Goal: Book appointment/travel/reservation

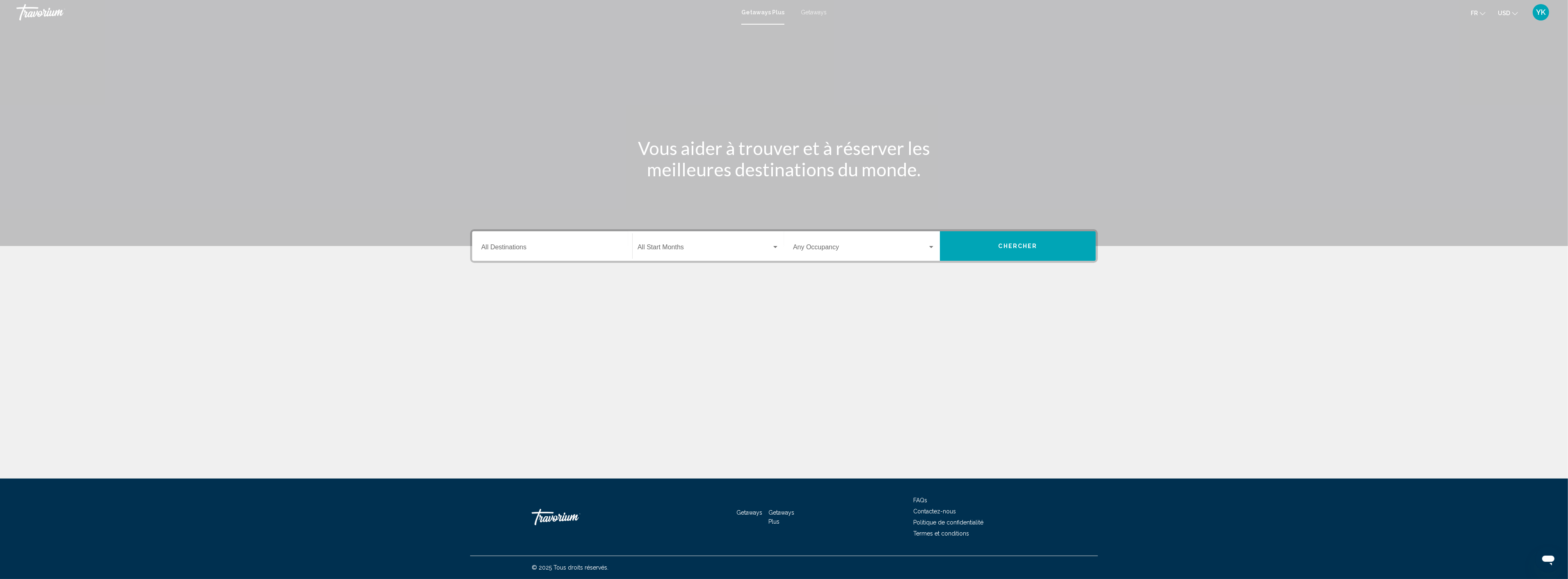
click at [516, 251] on input "Destination All Destinations" at bounding box center [552, 249] width 142 height 7
click at [497, 245] on input "Destination All Destinations" at bounding box center [552, 249] width 142 height 7
click at [544, 238] on div "Destination All Destinations" at bounding box center [552, 246] width 142 height 26
click at [528, 258] on span "Mexico (2,412 units available)" at bounding box center [539, 258] width 77 height 7
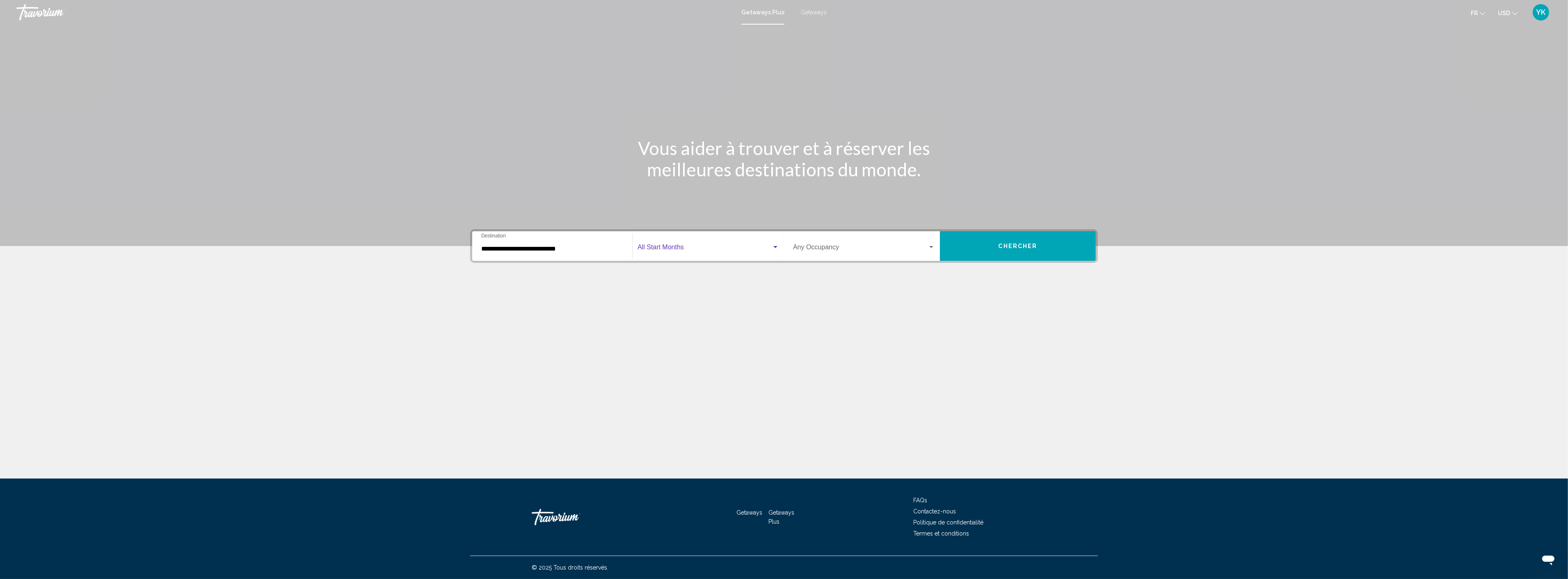
click at [668, 250] on span "Search widget" at bounding box center [704, 249] width 134 height 7
click at [506, 242] on div at bounding box center [784, 290] width 1568 height 579
click at [503, 251] on input "**********" at bounding box center [552, 249] width 142 height 7
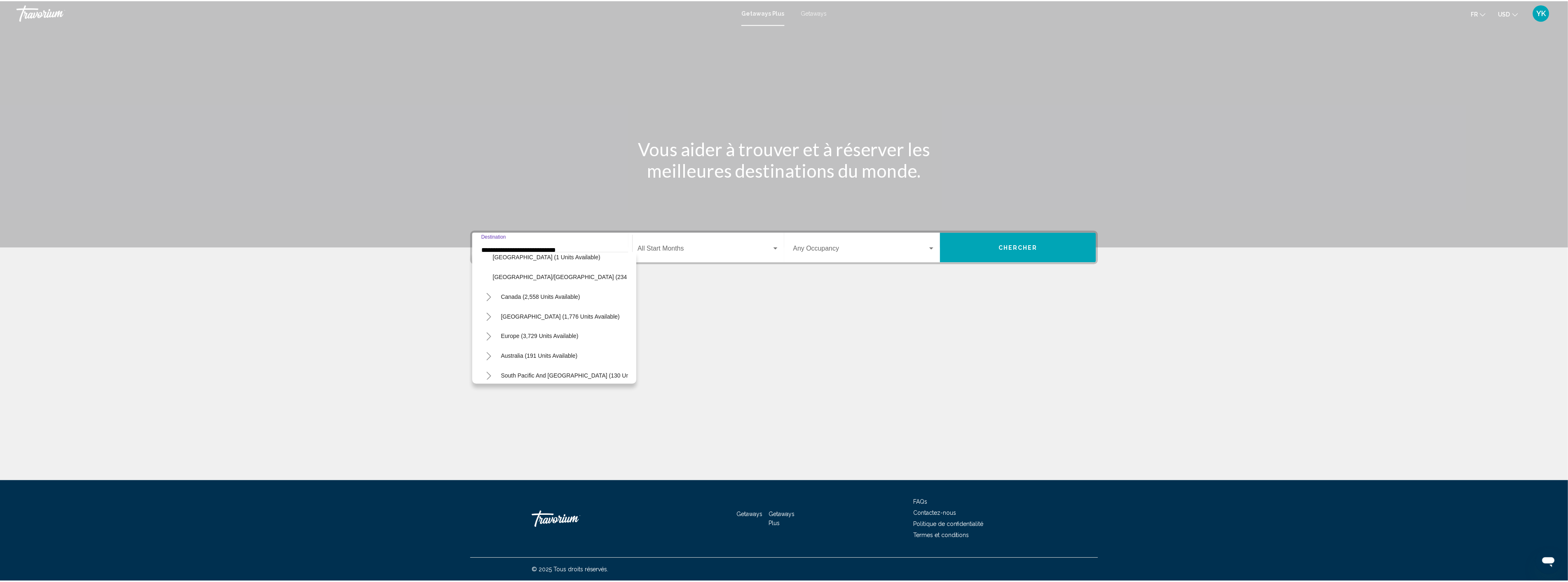
scroll to position [229, 0]
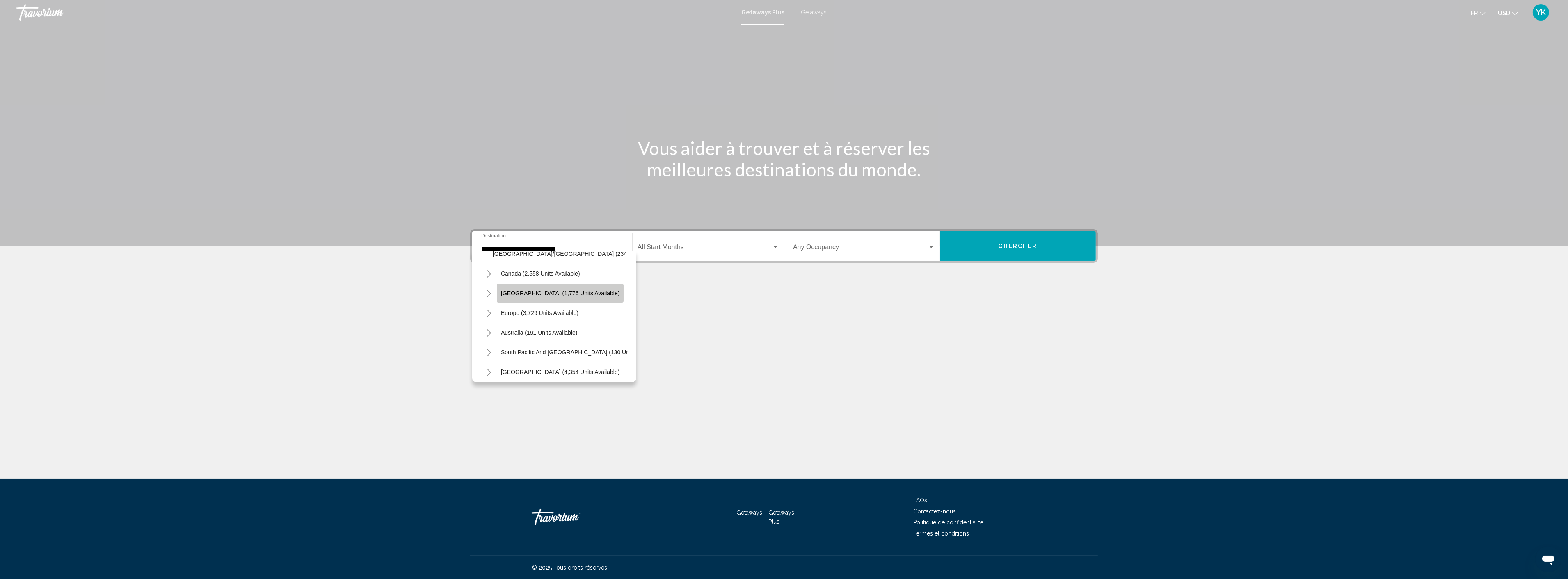
click at [557, 291] on span "[GEOGRAPHIC_DATA] (1,776 units available)" at bounding box center [560, 293] width 119 height 7
type input "**********"
click at [455, 303] on div "**********" at bounding box center [783, 287] width 660 height 116
click at [695, 251] on span "Search widget" at bounding box center [704, 249] width 134 height 7
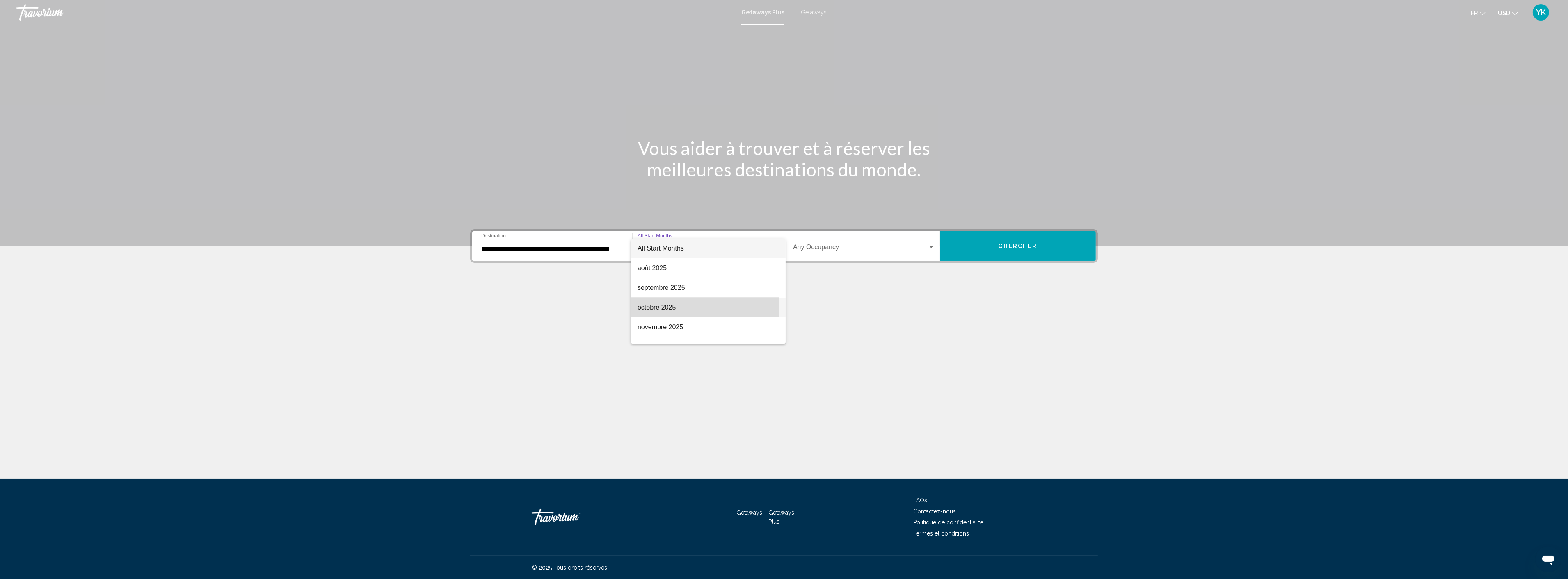
click at [658, 309] on span "octobre 2025" at bounding box center [708, 307] width 142 height 19
click at [1037, 243] on span "Chercher" at bounding box center [1018, 246] width 39 height 7
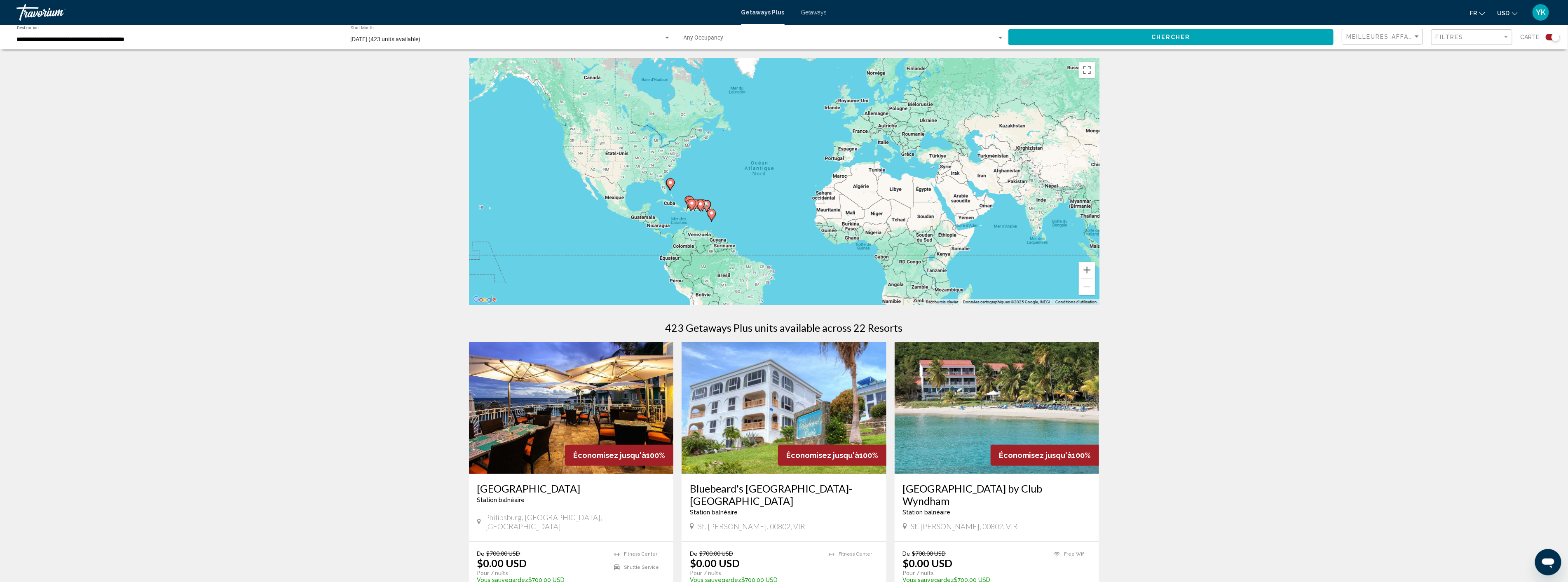
click at [815, 12] on span "Getaways" at bounding box center [814, 12] width 26 height 7
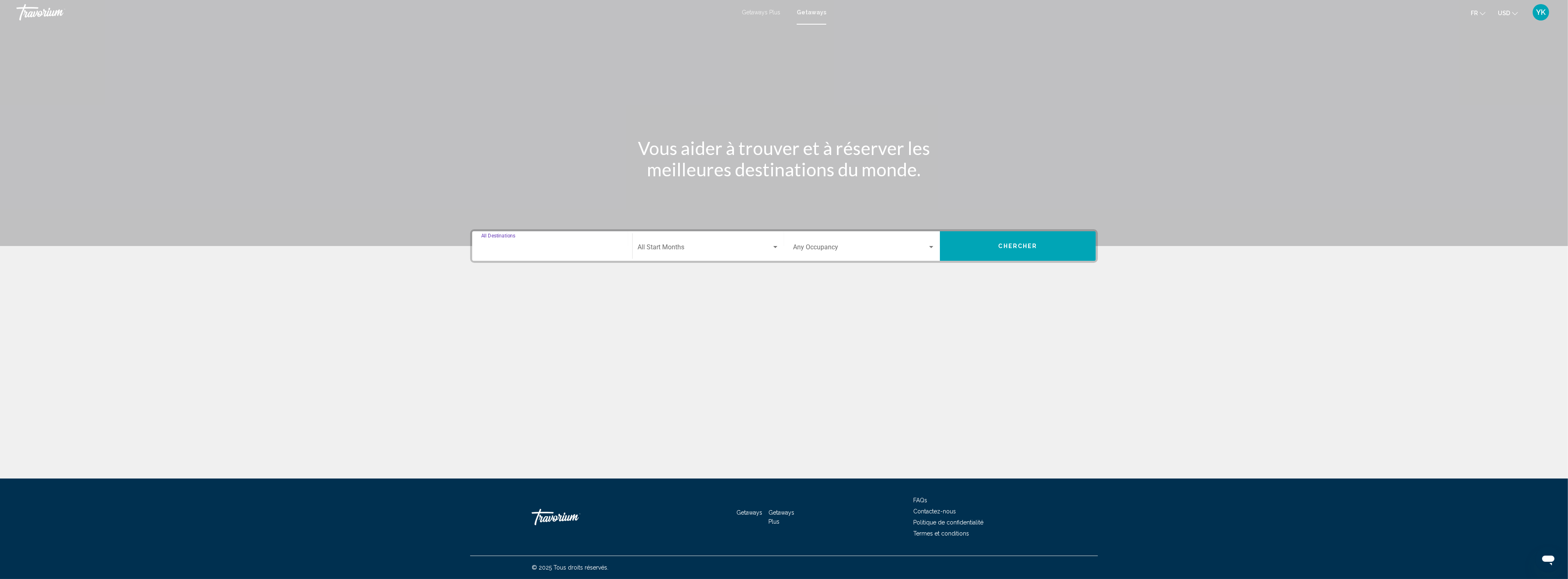
click at [522, 246] on input "Destination All Destinations" at bounding box center [552, 249] width 142 height 7
click at [519, 243] on div "Destination All Destinations" at bounding box center [552, 246] width 142 height 26
click at [517, 247] on input "Destination All Destinations" at bounding box center [552, 249] width 142 height 7
click at [575, 340] on span "Caribbean & Atlantic Islands (39,207 units available)" at bounding box center [559, 343] width 117 height 7
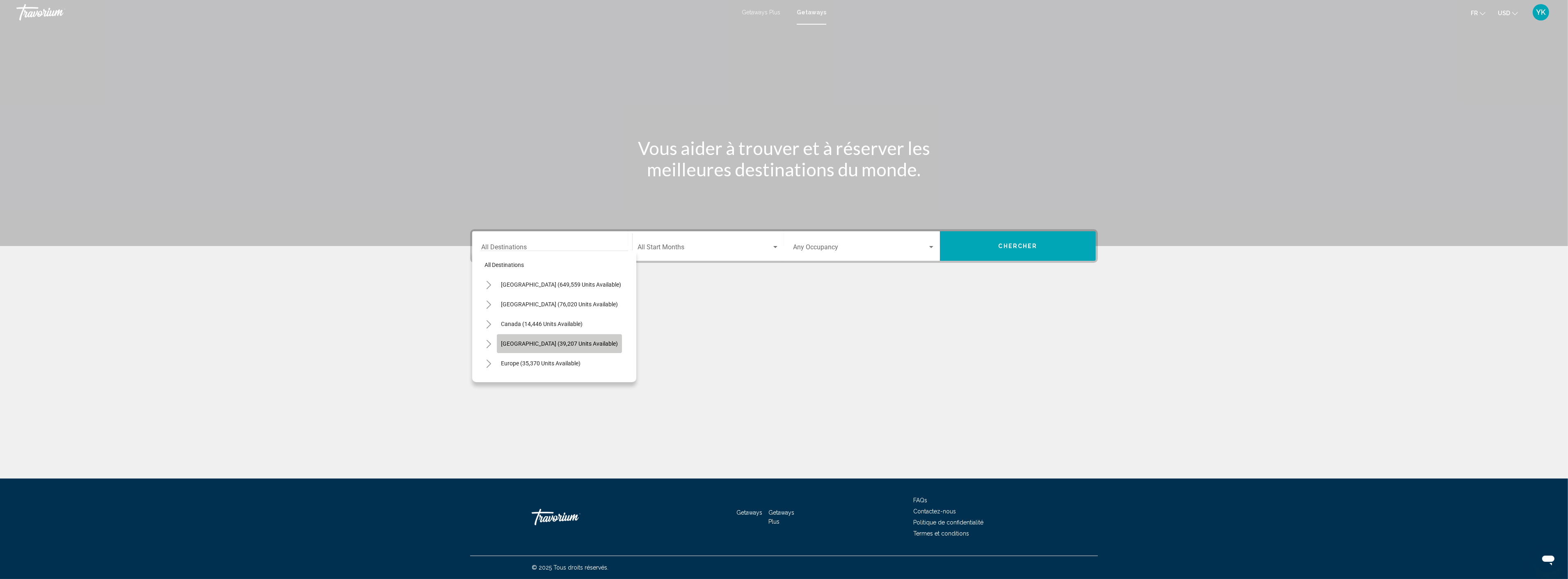
type input "**********"
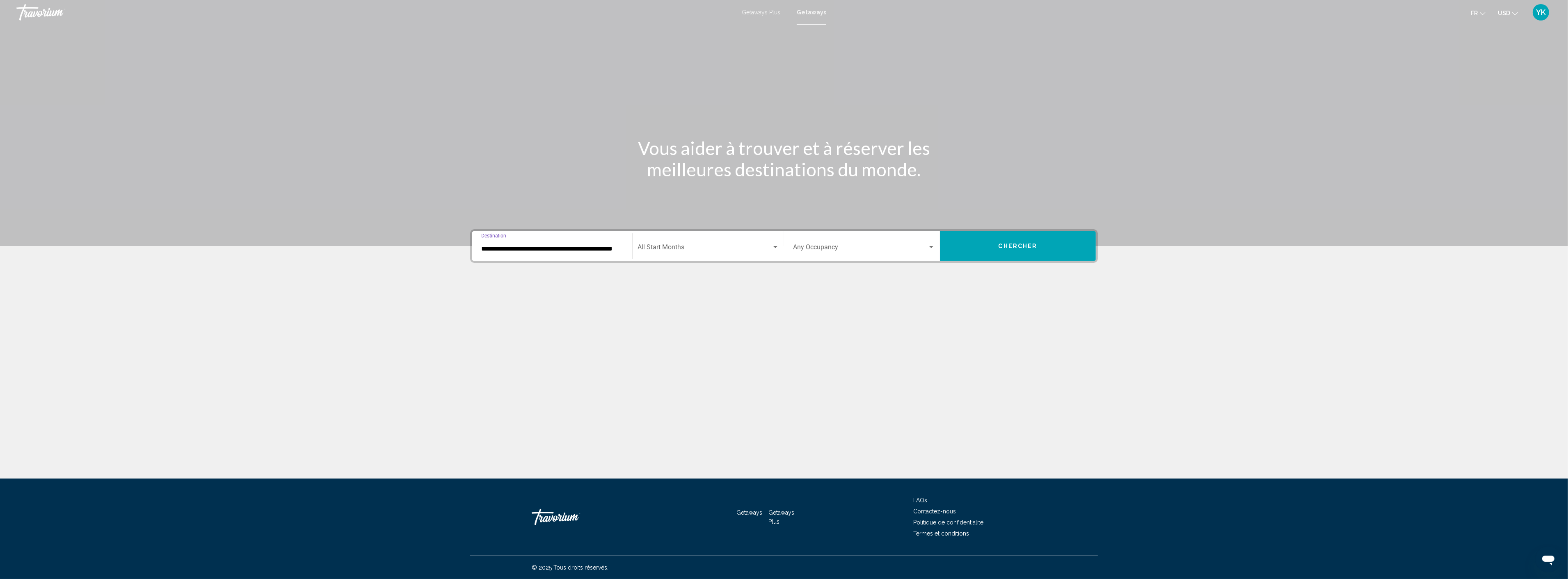
click at [677, 249] on span "Search widget" at bounding box center [704, 249] width 134 height 7
click at [663, 307] on span "octobre 2025" at bounding box center [708, 307] width 142 height 19
click at [1015, 251] on button "Chercher" at bounding box center [1018, 246] width 156 height 30
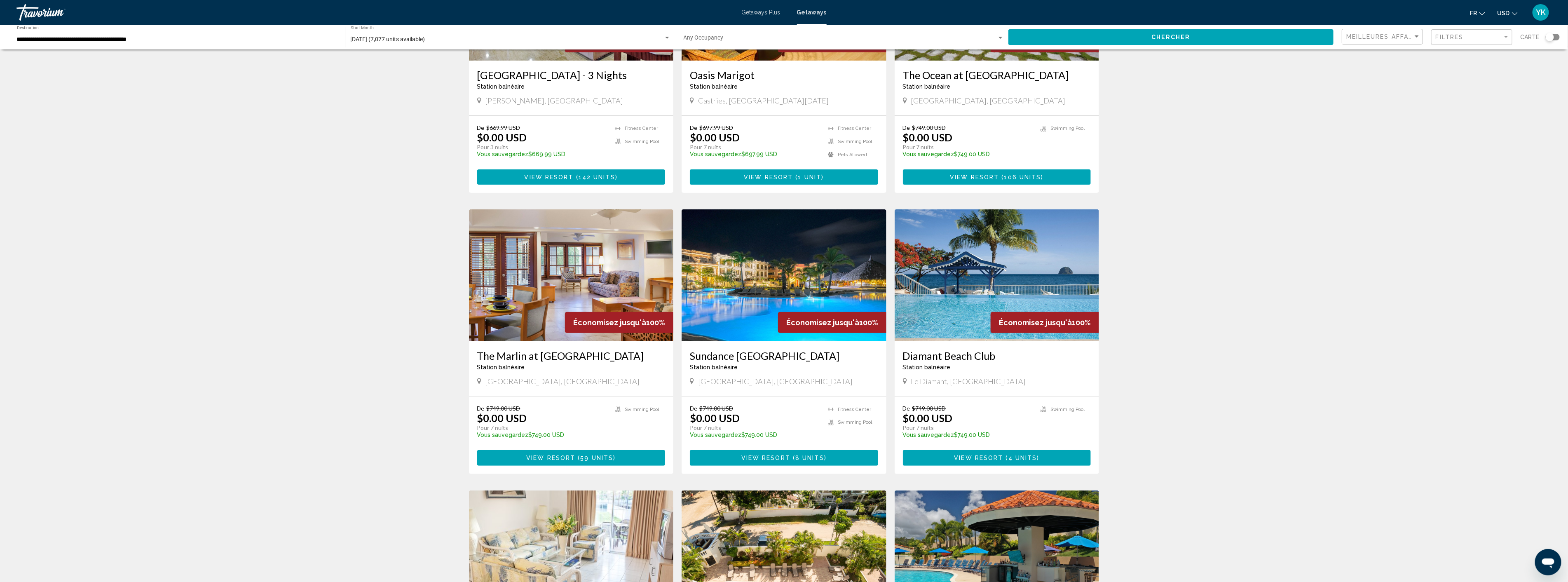
scroll to position [137, 0]
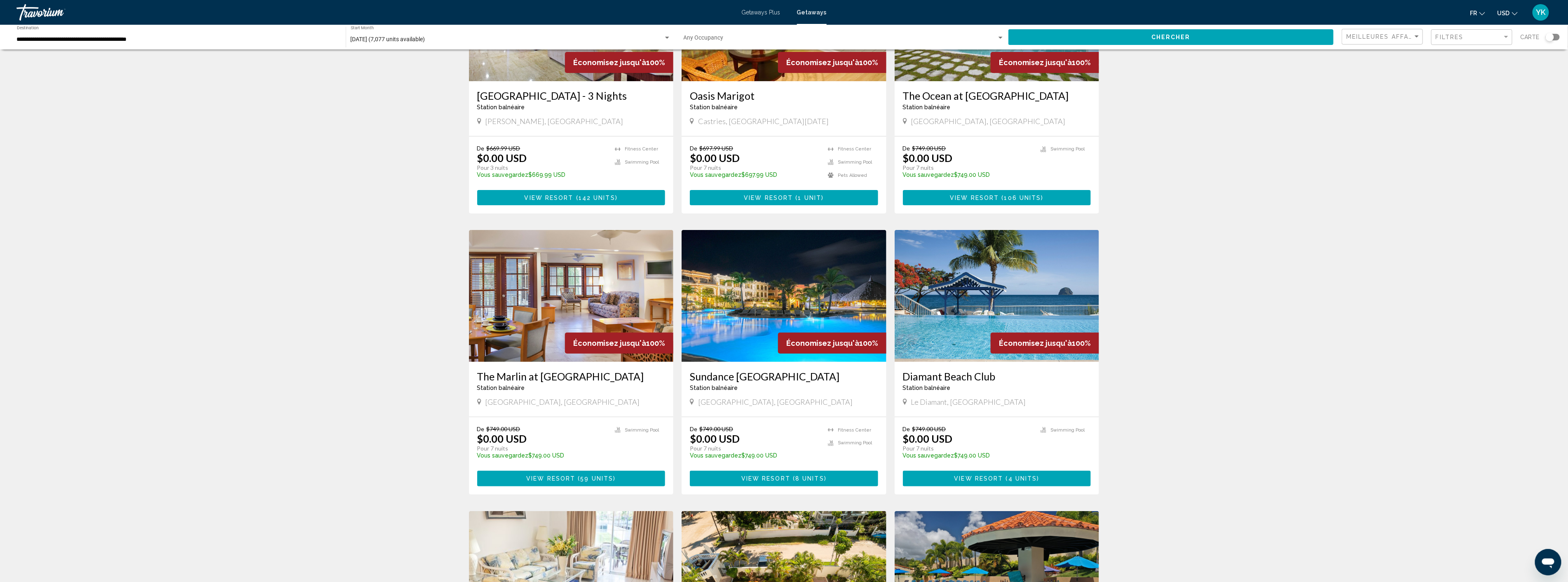
click at [954, 331] on img "Main content" at bounding box center [996, 296] width 205 height 132
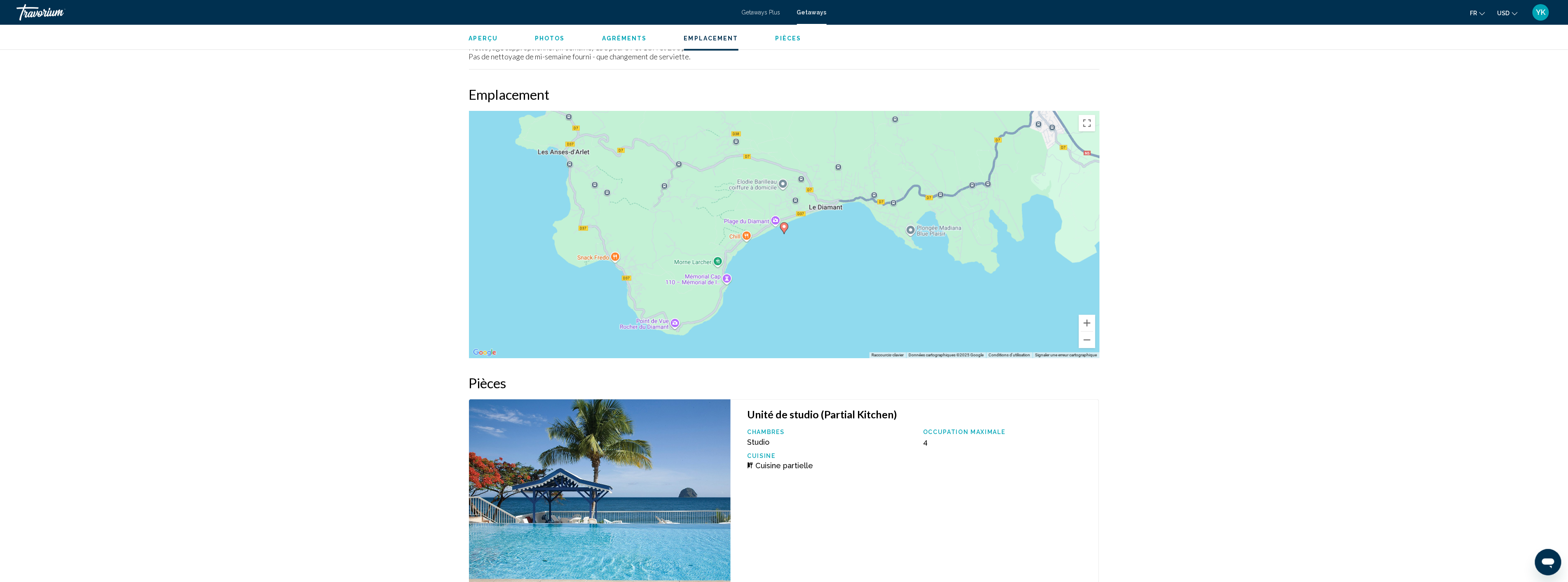
scroll to position [765, 0]
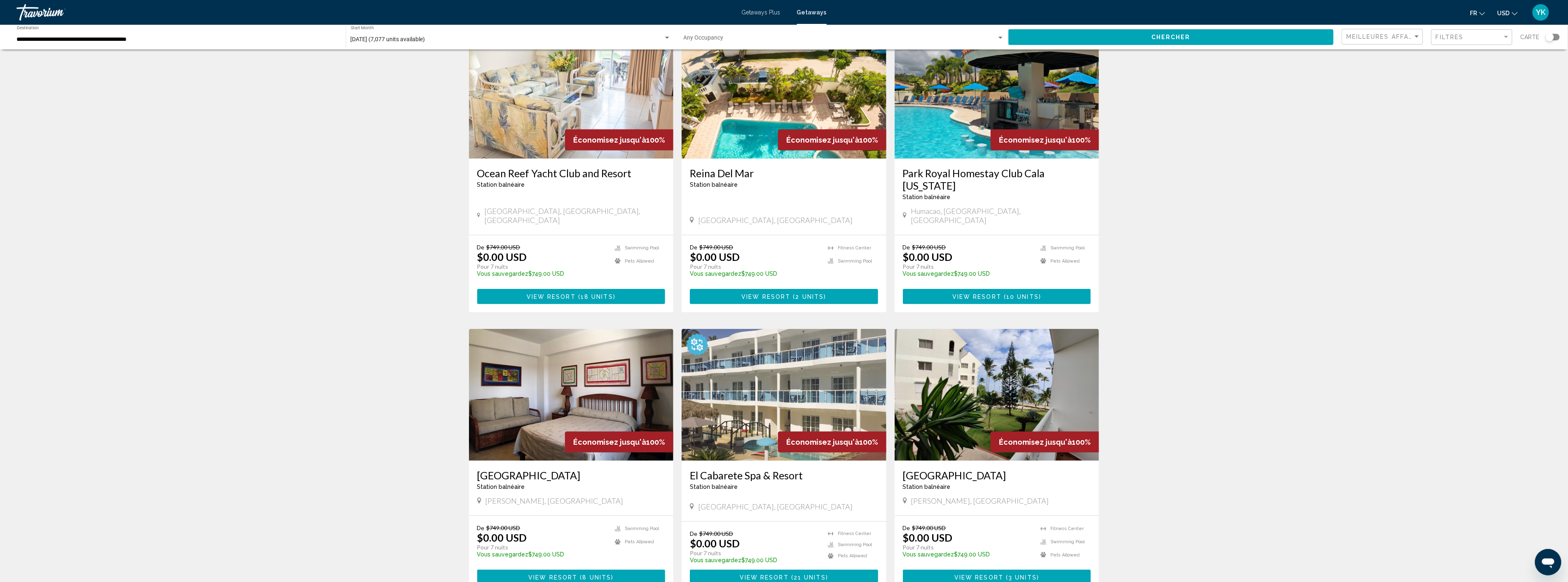
scroll to position [687, 0]
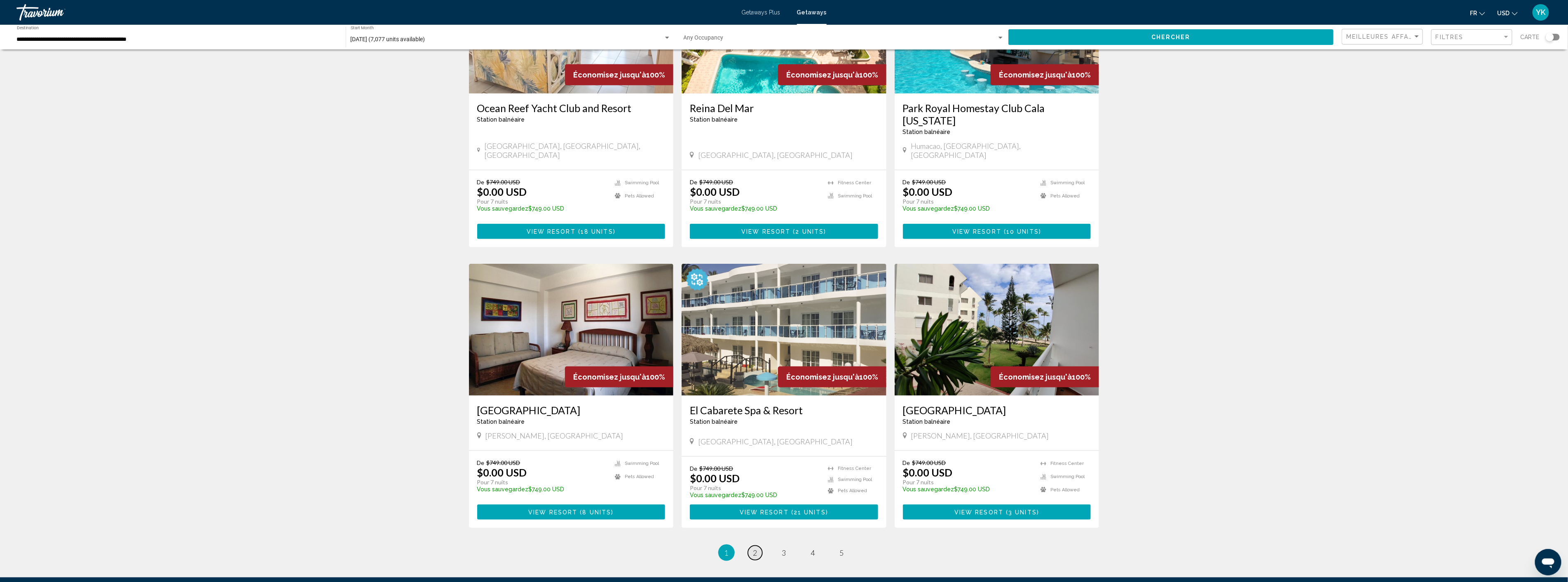
click at [756, 557] on span "2" at bounding box center [755, 552] width 4 height 9
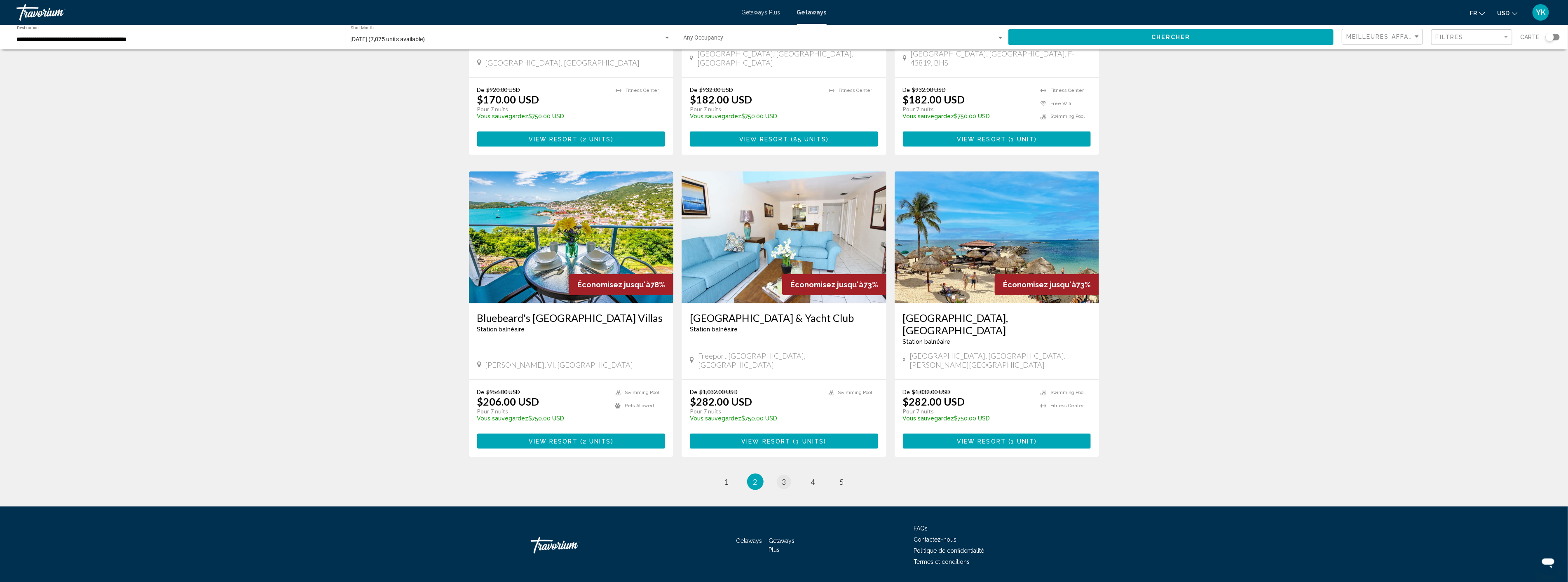
scroll to position [786, 0]
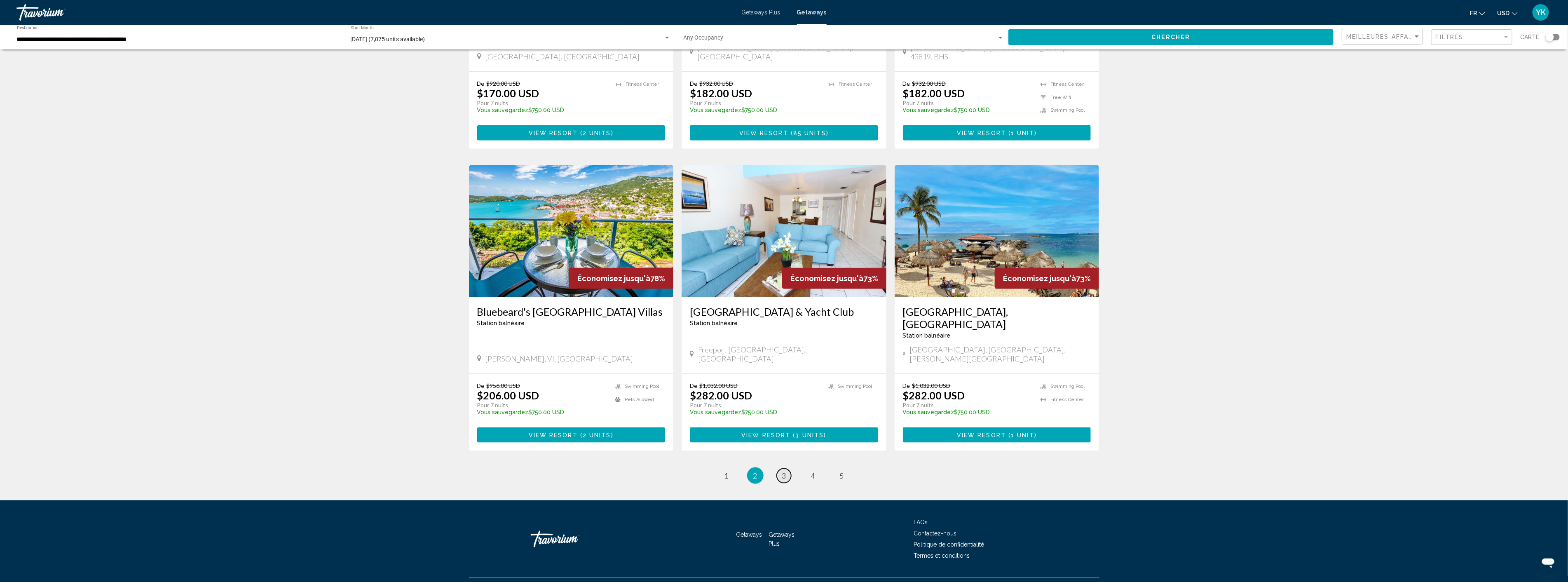
click at [782, 471] on span "3" at bounding box center [784, 475] width 4 height 9
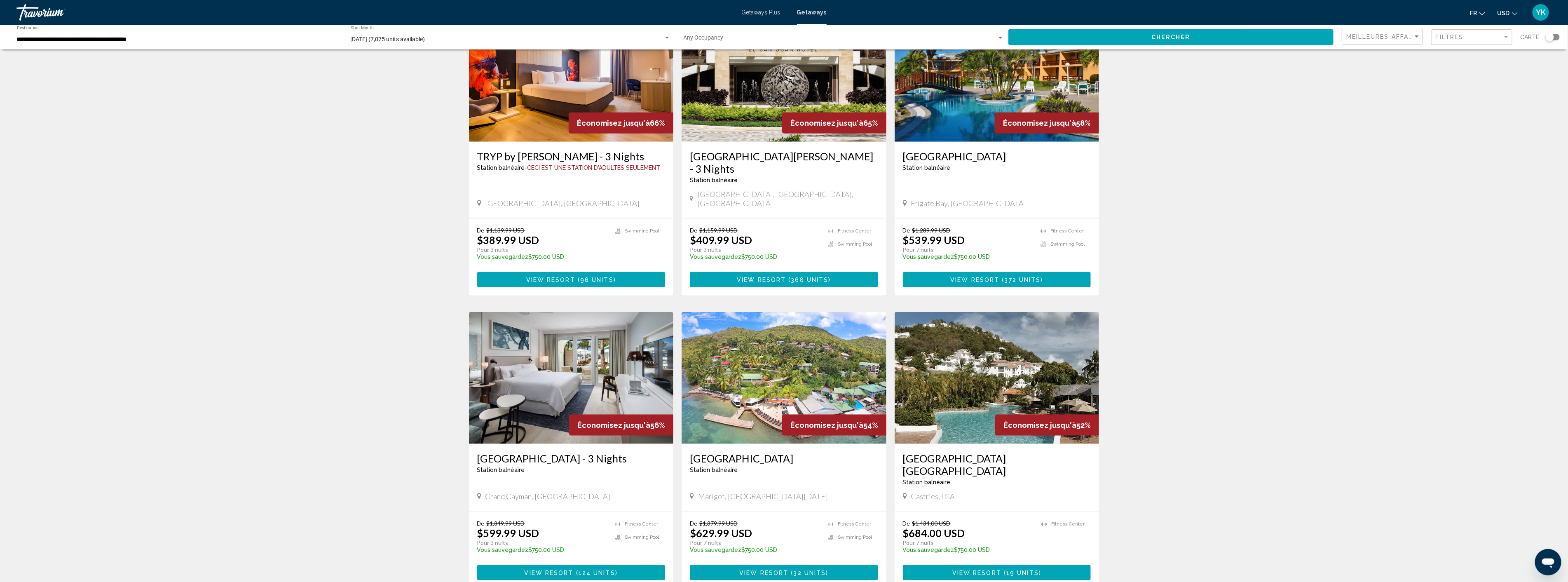
scroll to position [687, 0]
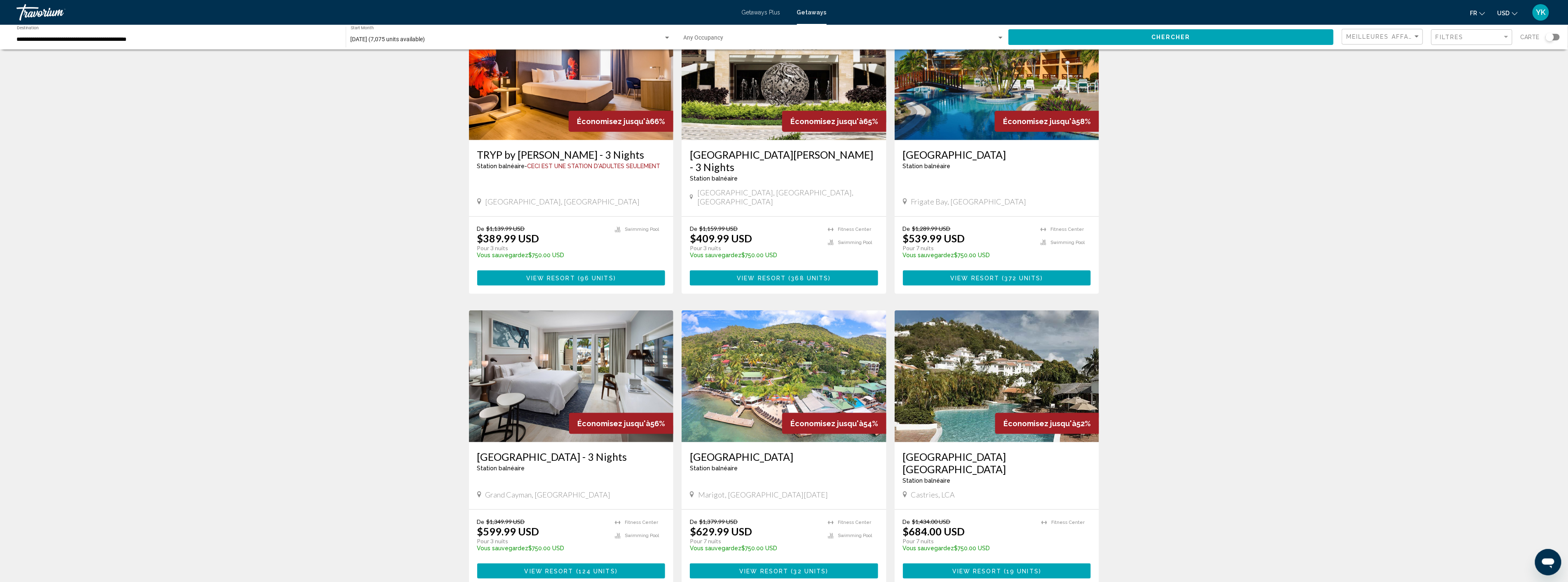
click at [767, 341] on img "Main content" at bounding box center [784, 377] width 205 height 132
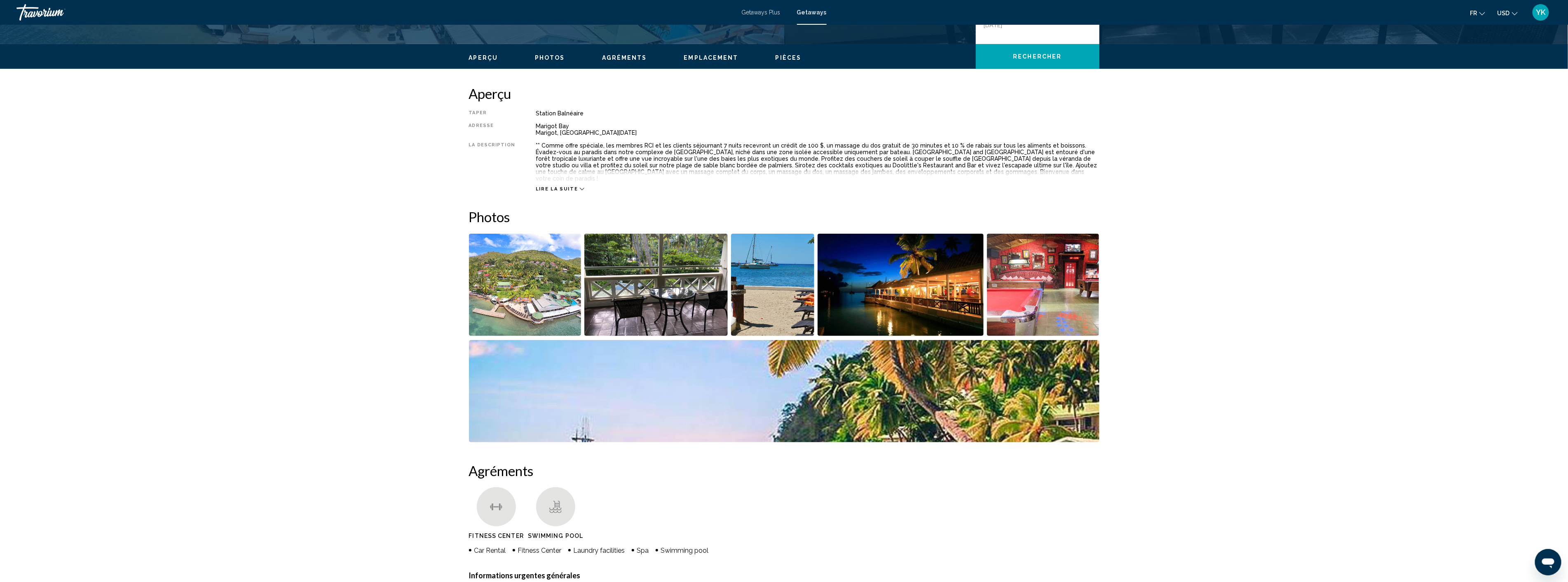
scroll to position [229, 0]
click at [508, 271] on img "Open full-screen image slider" at bounding box center [525, 284] width 112 height 102
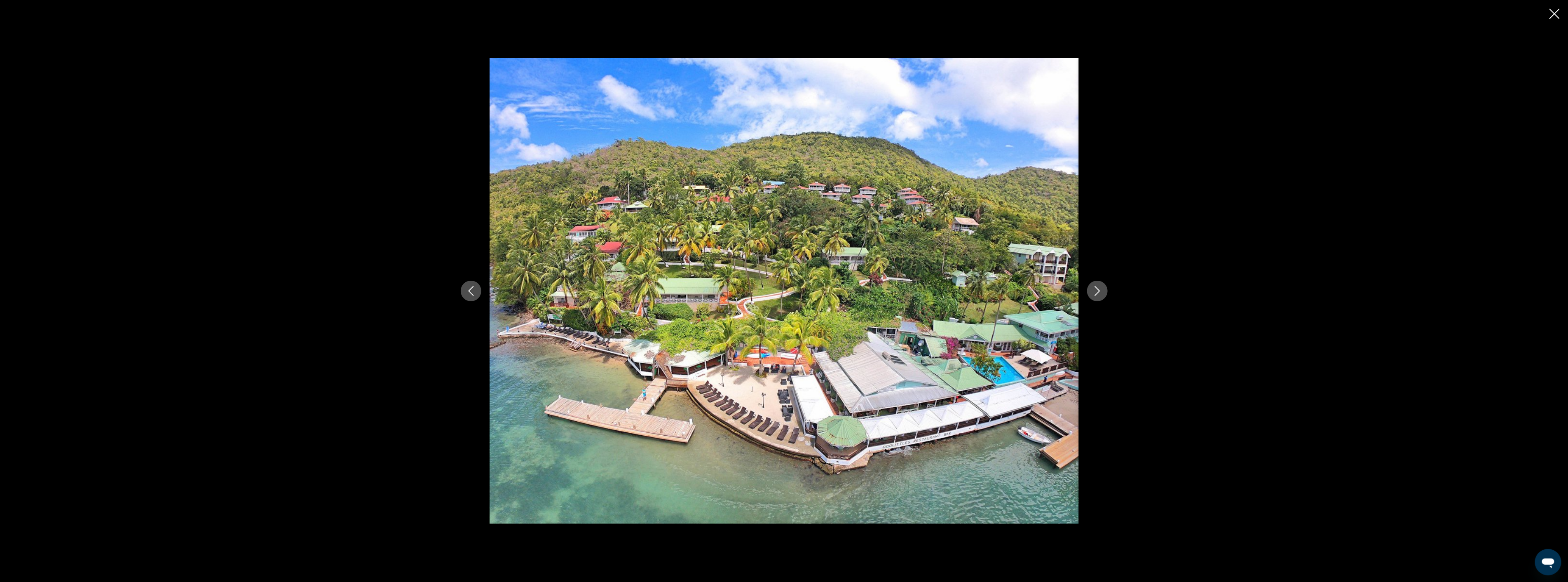
click at [1092, 292] on icon "Next image" at bounding box center [1097, 291] width 10 height 10
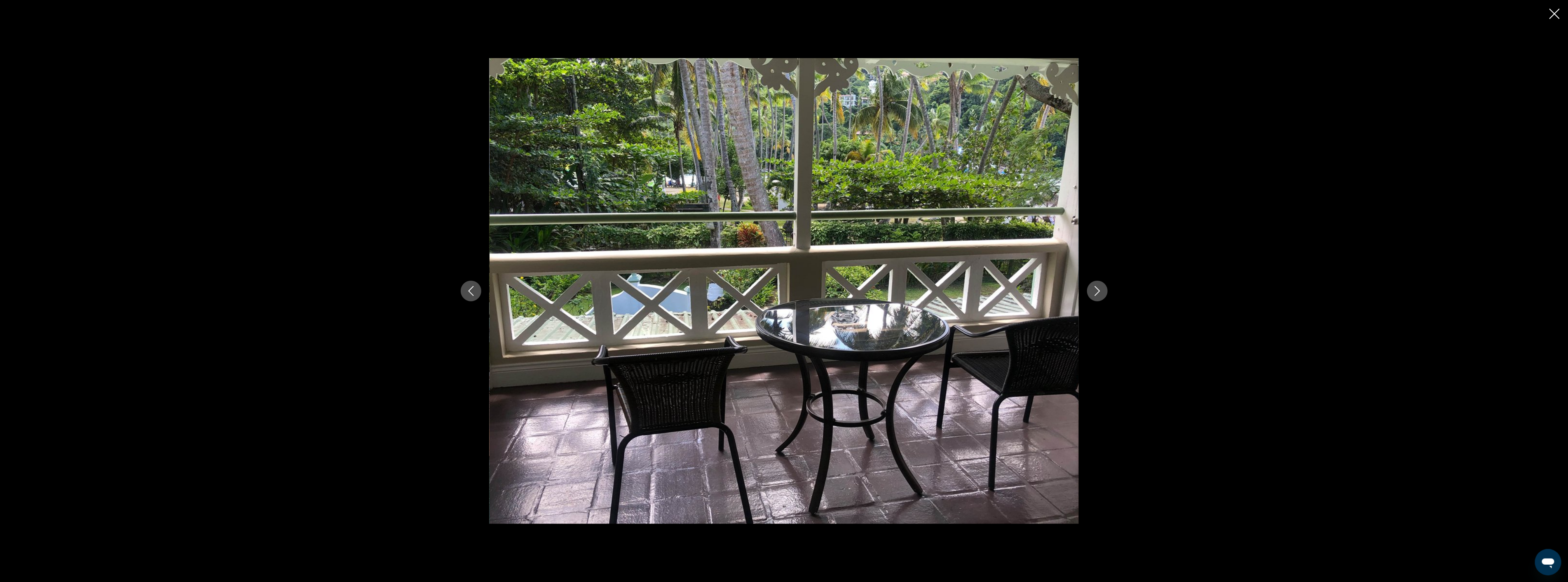
click at [1092, 292] on icon "Next image" at bounding box center [1097, 291] width 10 height 10
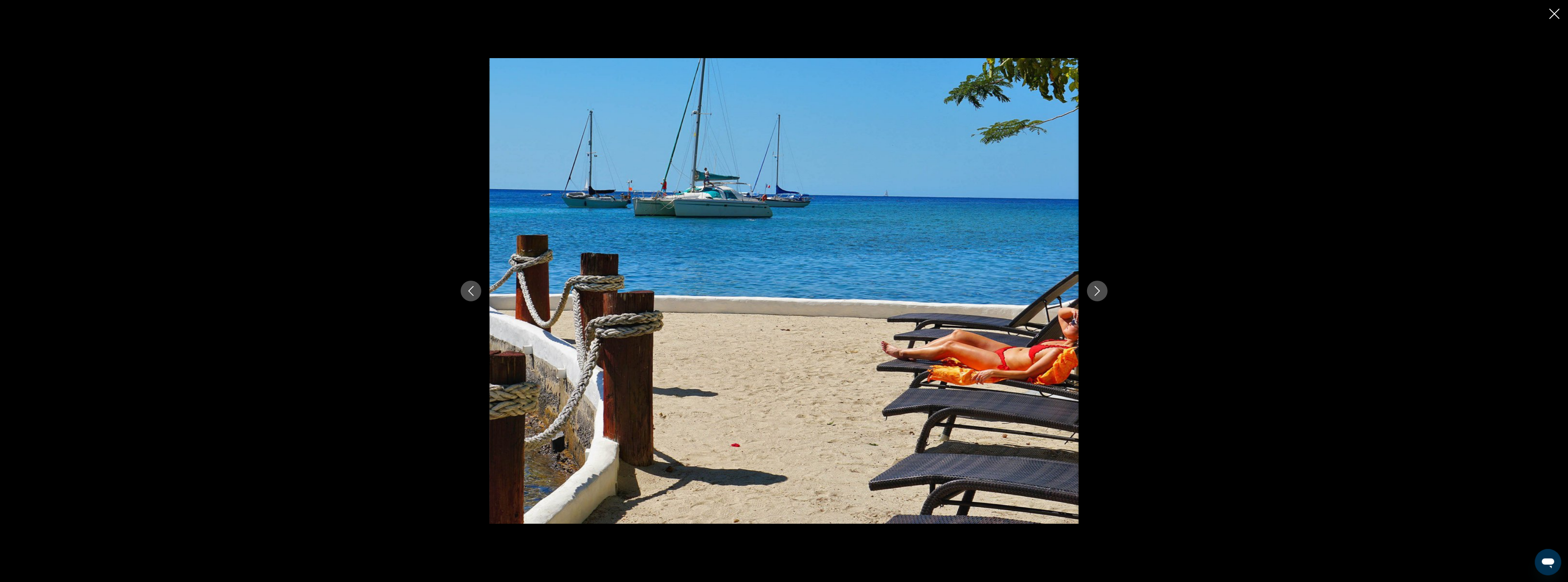
click at [1092, 292] on icon "Next image" at bounding box center [1097, 291] width 10 height 10
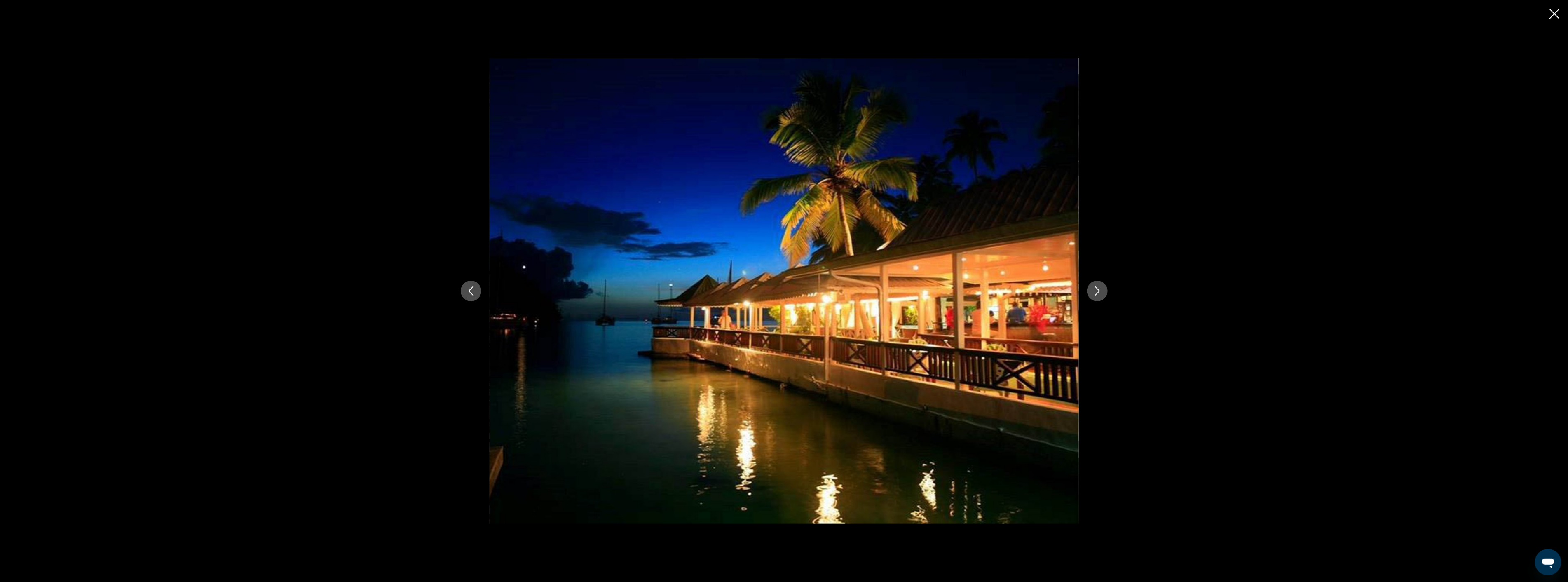
click at [1092, 292] on icon "Next image" at bounding box center [1097, 291] width 10 height 10
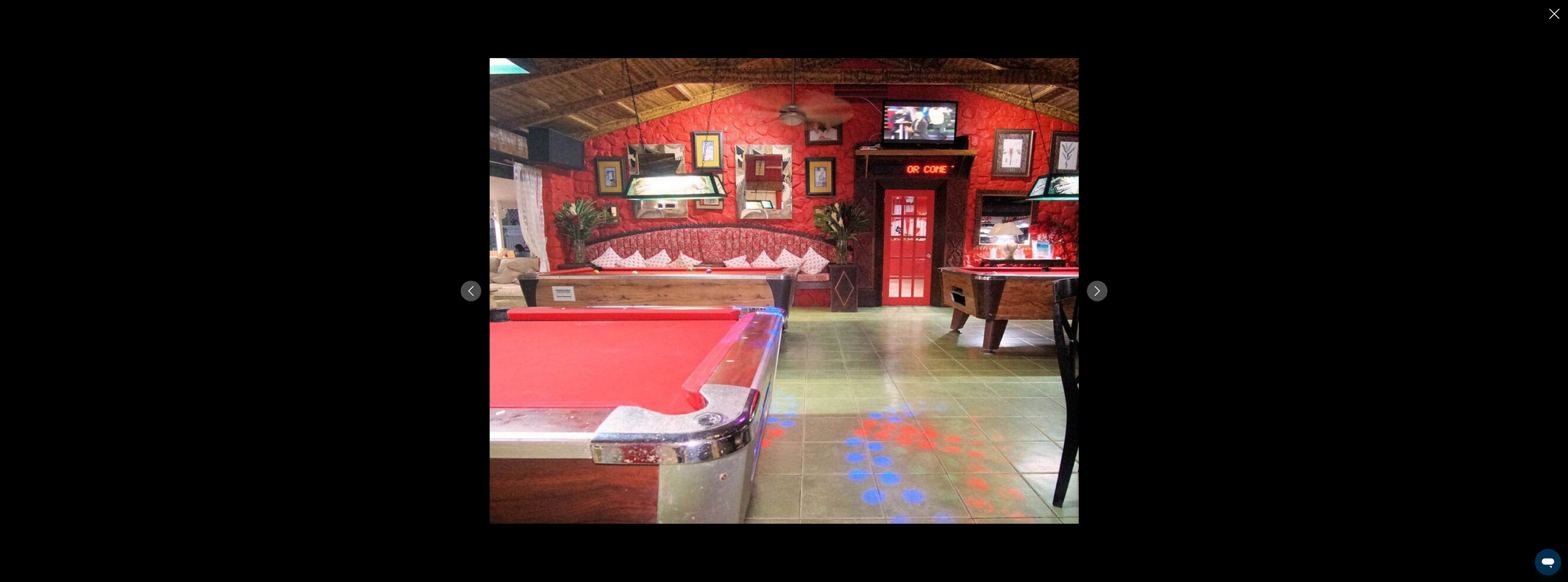
click at [1092, 292] on icon "Next image" at bounding box center [1097, 291] width 10 height 10
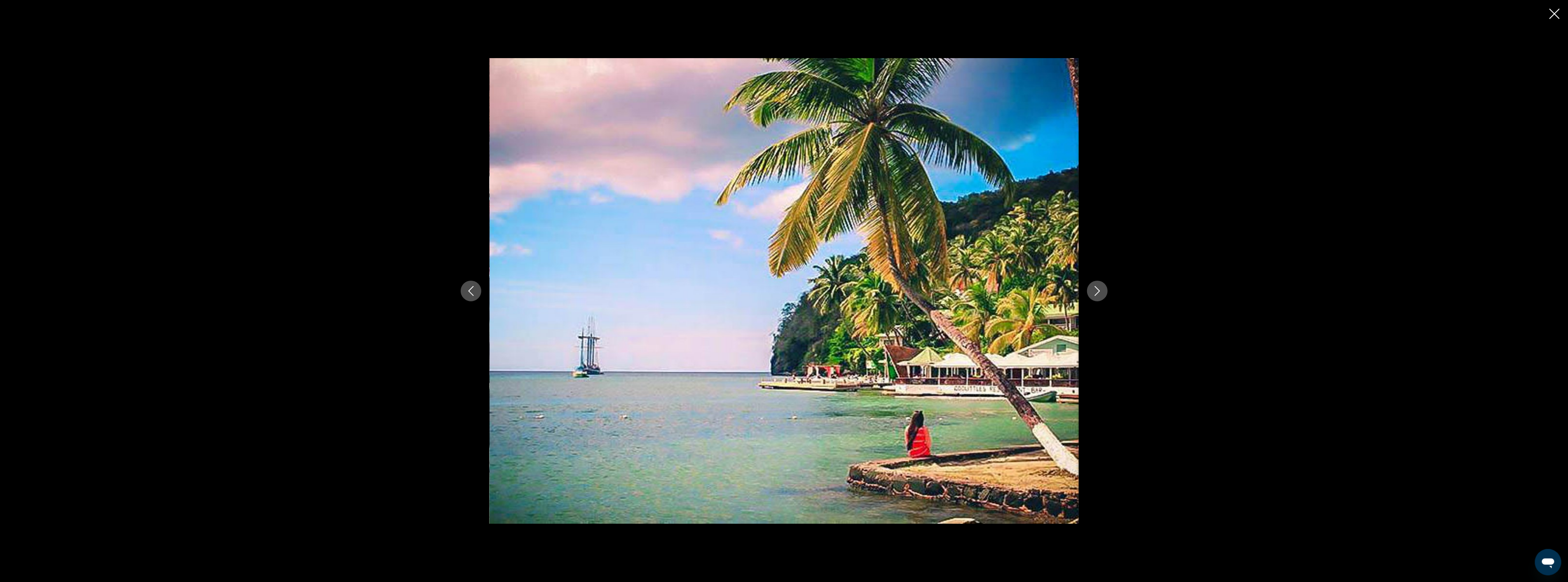
click at [1092, 292] on icon "Next image" at bounding box center [1097, 291] width 10 height 10
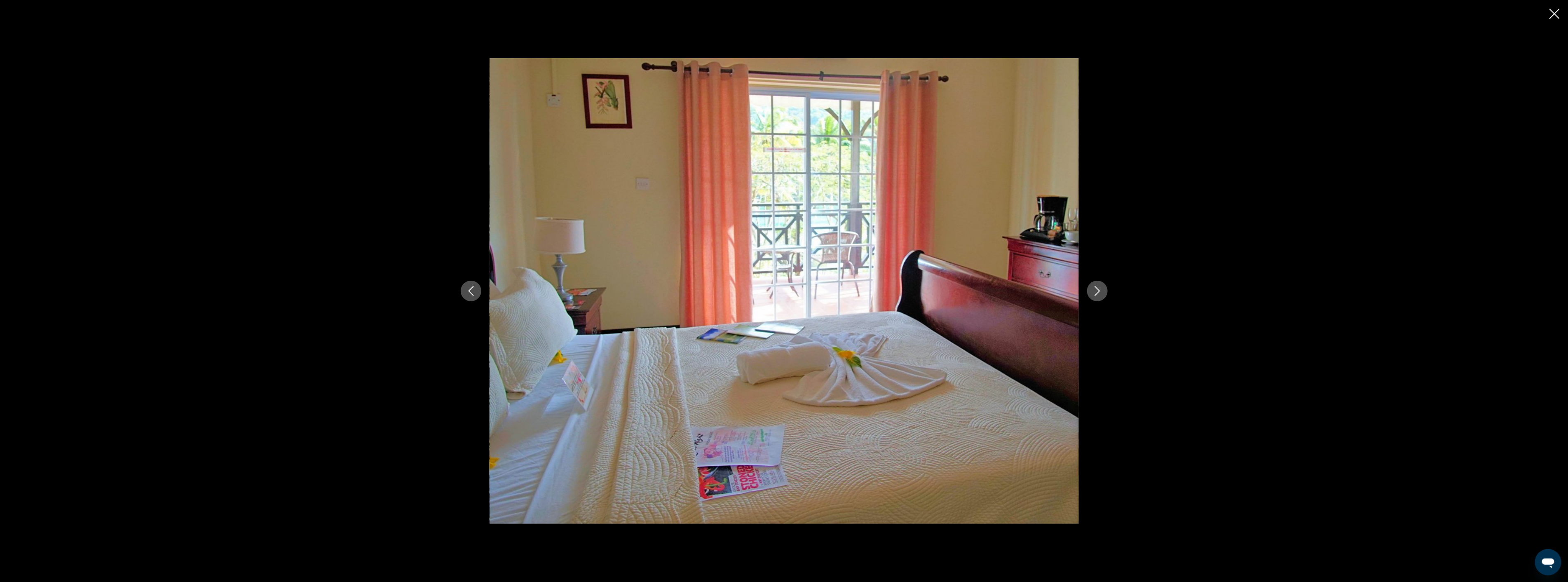
click at [1092, 292] on icon "Next image" at bounding box center [1097, 291] width 10 height 10
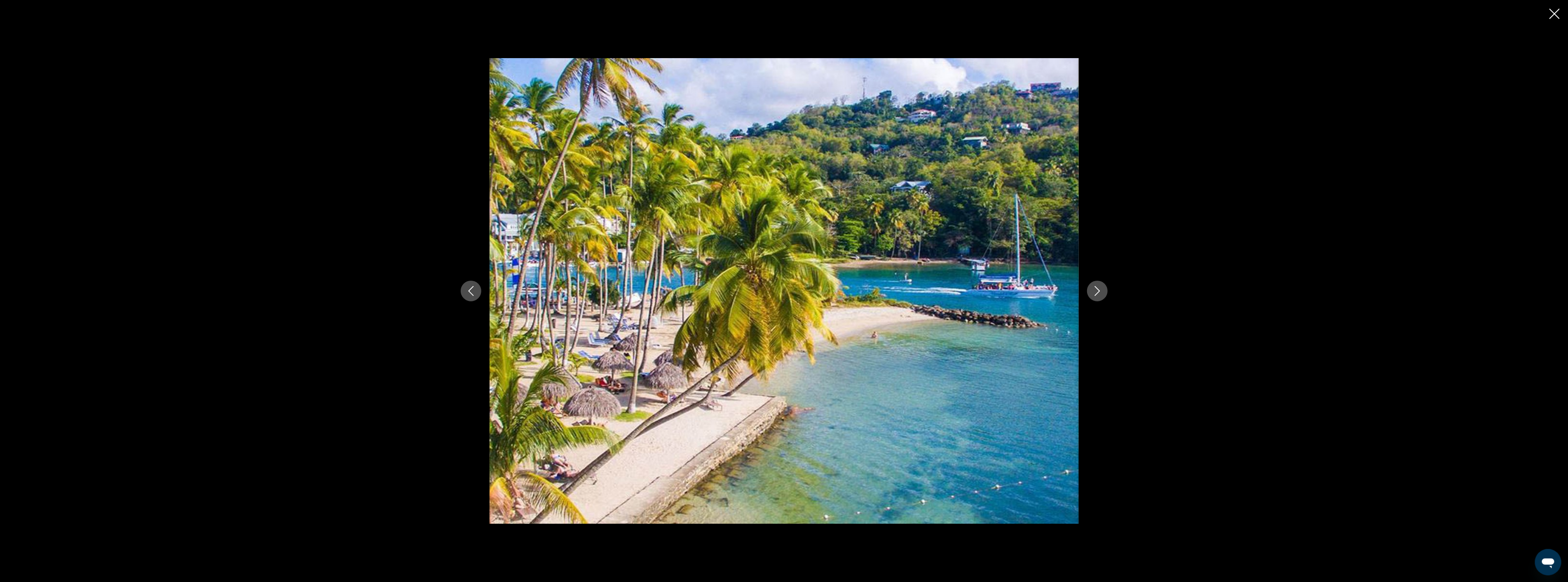
click at [1092, 292] on icon "Next image" at bounding box center [1097, 291] width 10 height 10
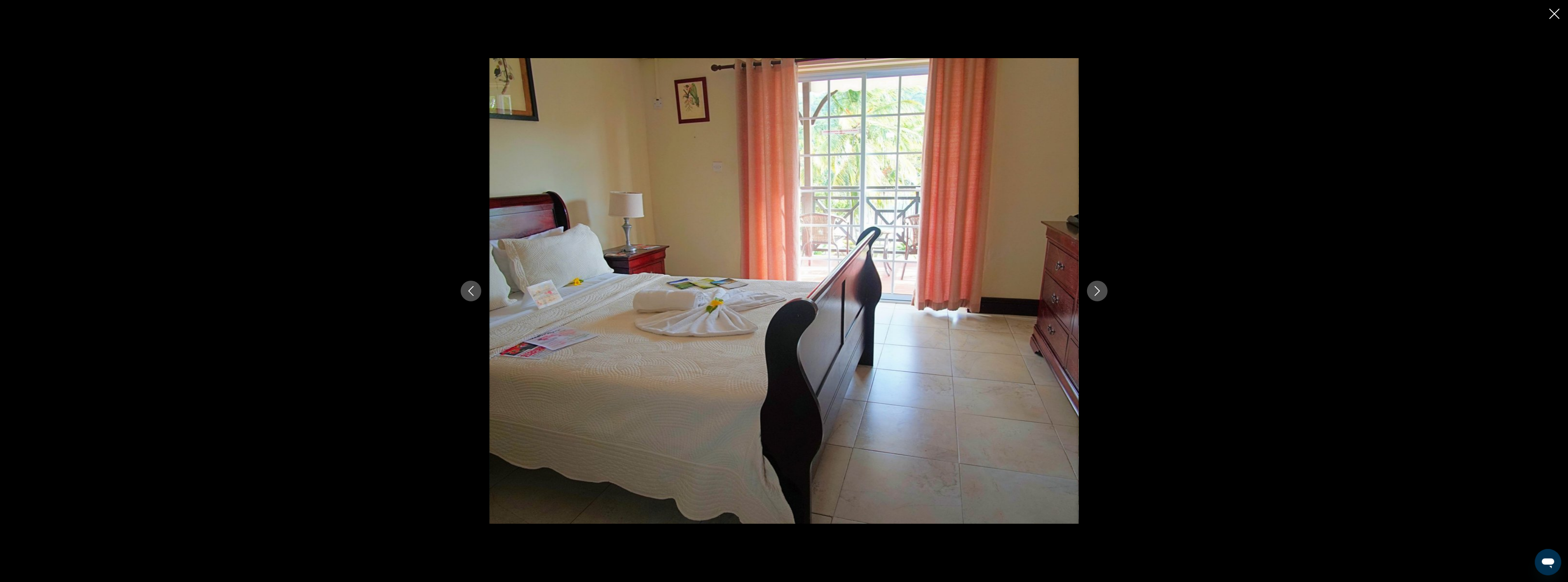
click at [1092, 292] on icon "Next image" at bounding box center [1097, 291] width 10 height 10
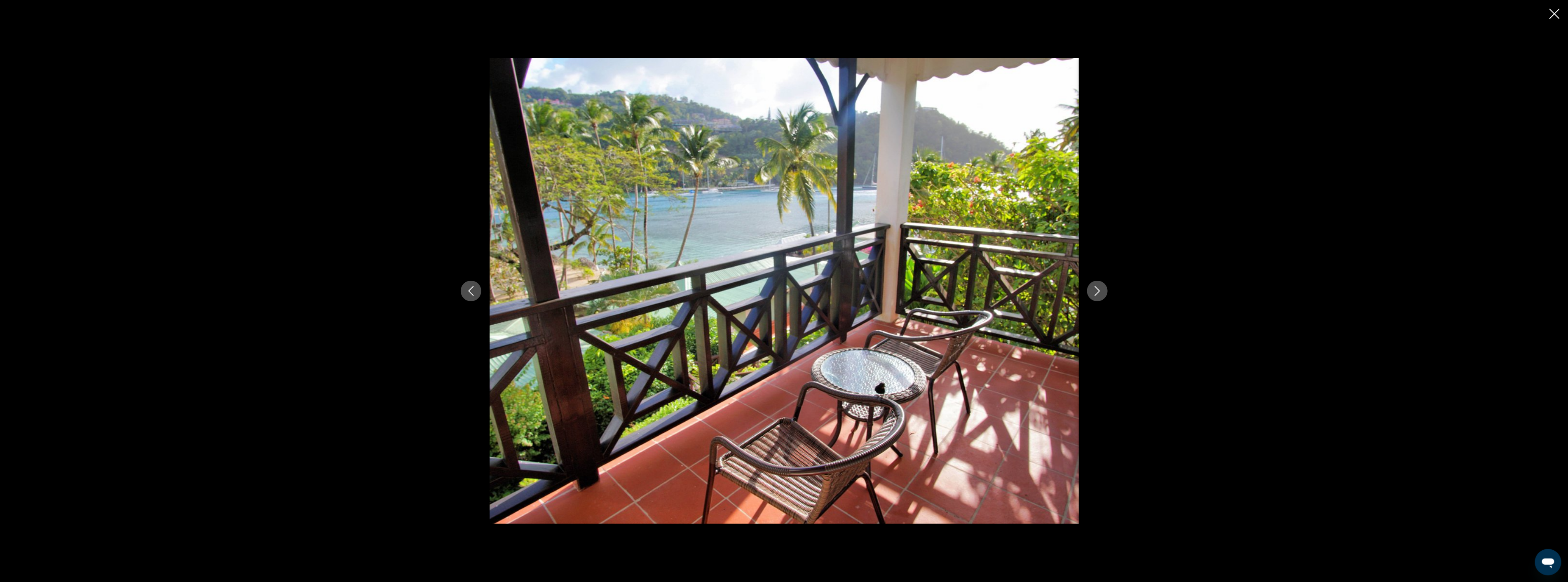
click at [1092, 292] on icon "Next image" at bounding box center [1097, 291] width 10 height 10
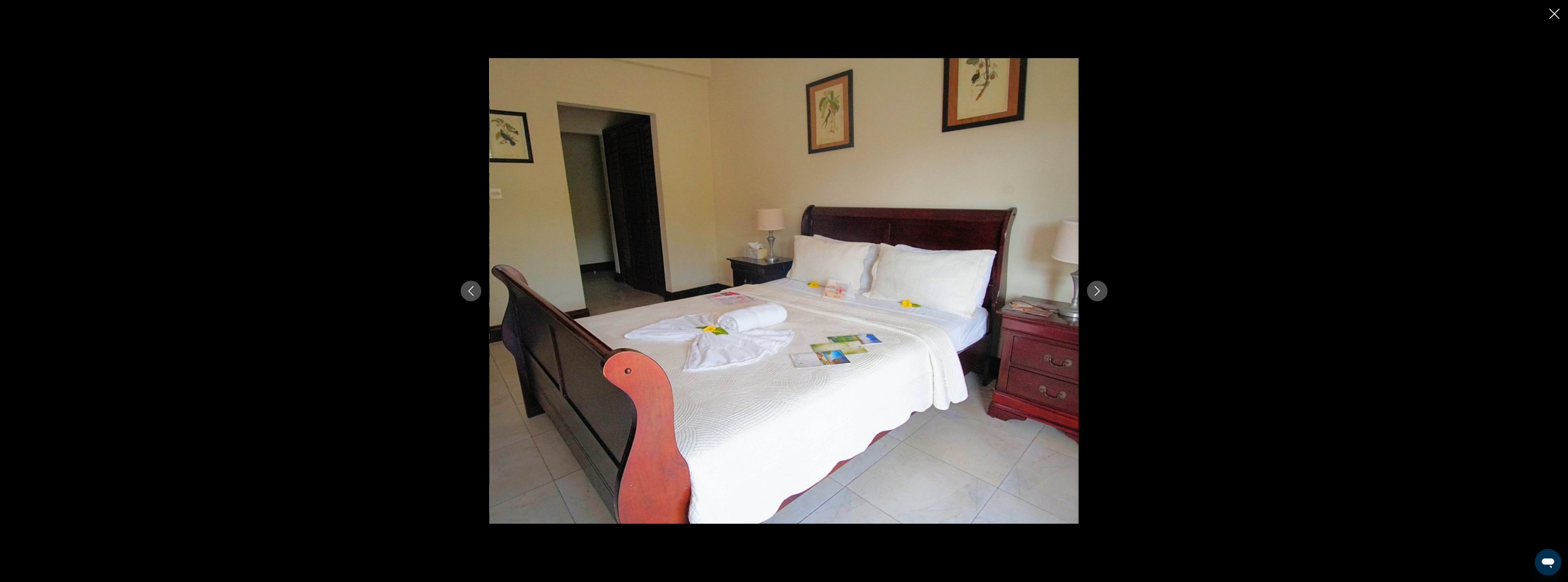
click at [1092, 292] on icon "Next image" at bounding box center [1097, 291] width 10 height 10
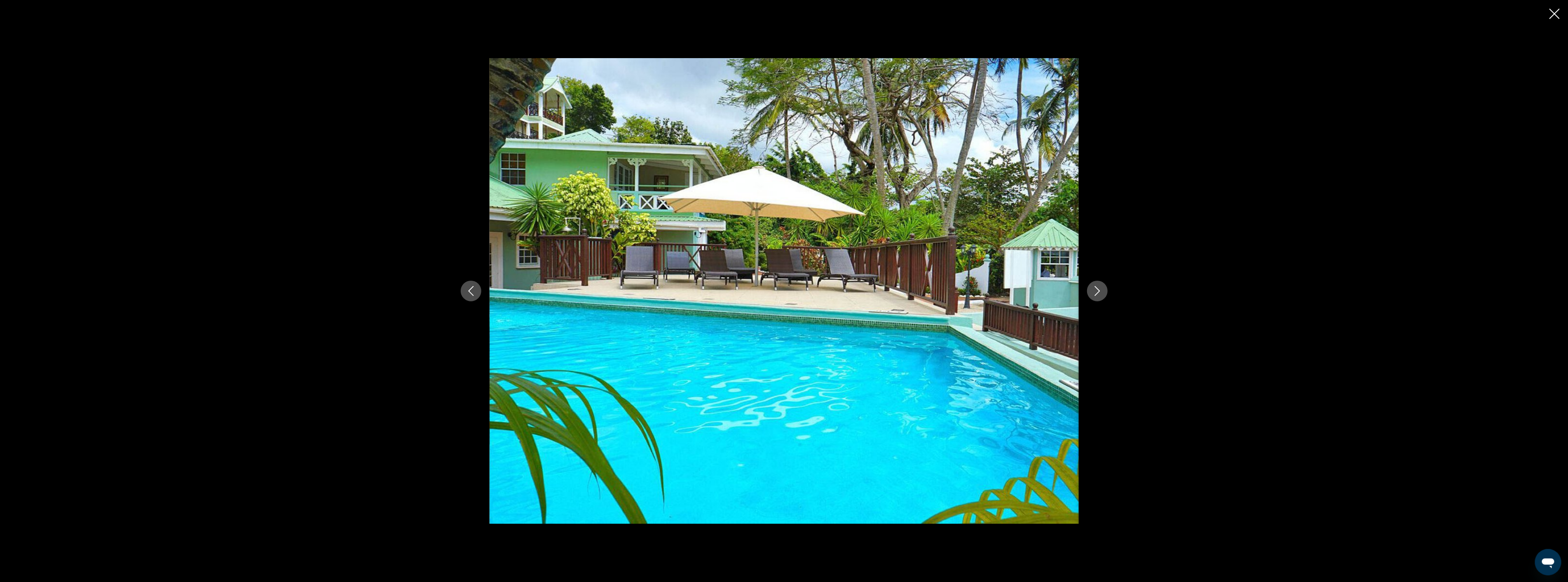
click at [1092, 292] on icon "Next image" at bounding box center [1097, 291] width 10 height 10
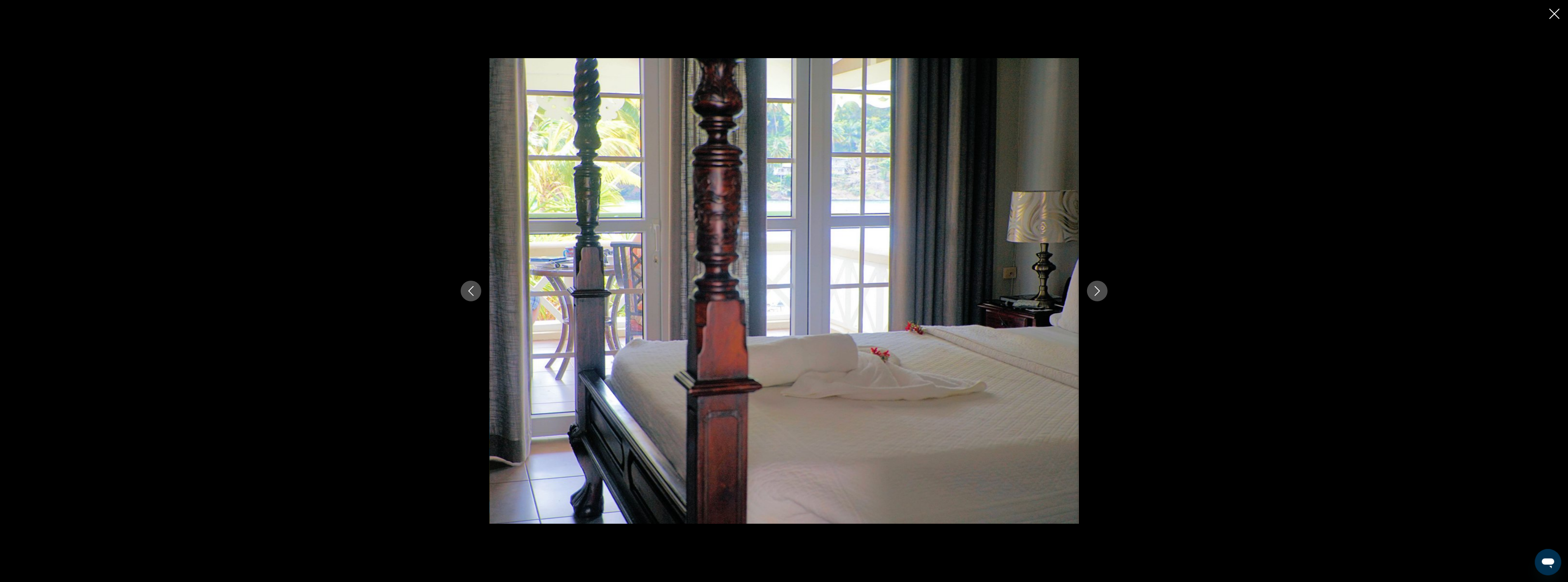
click at [1092, 292] on icon "Next image" at bounding box center [1097, 291] width 10 height 10
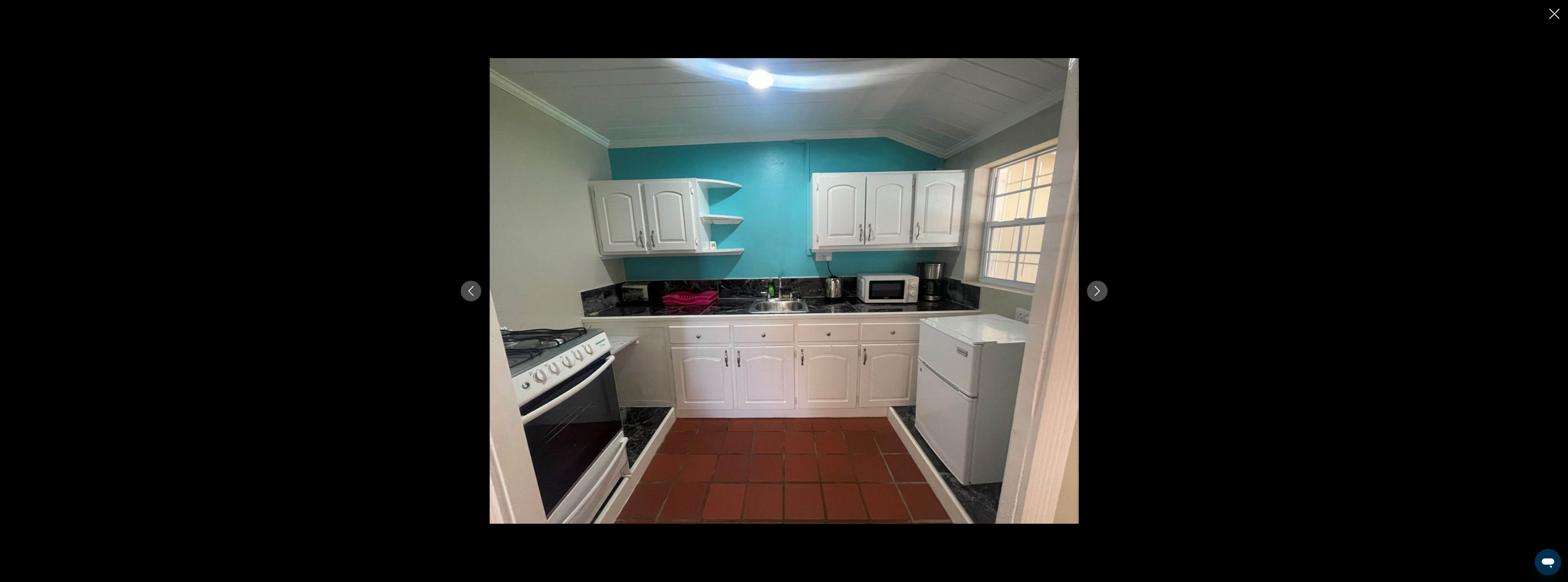
click at [1092, 292] on icon "Next image" at bounding box center [1097, 291] width 10 height 10
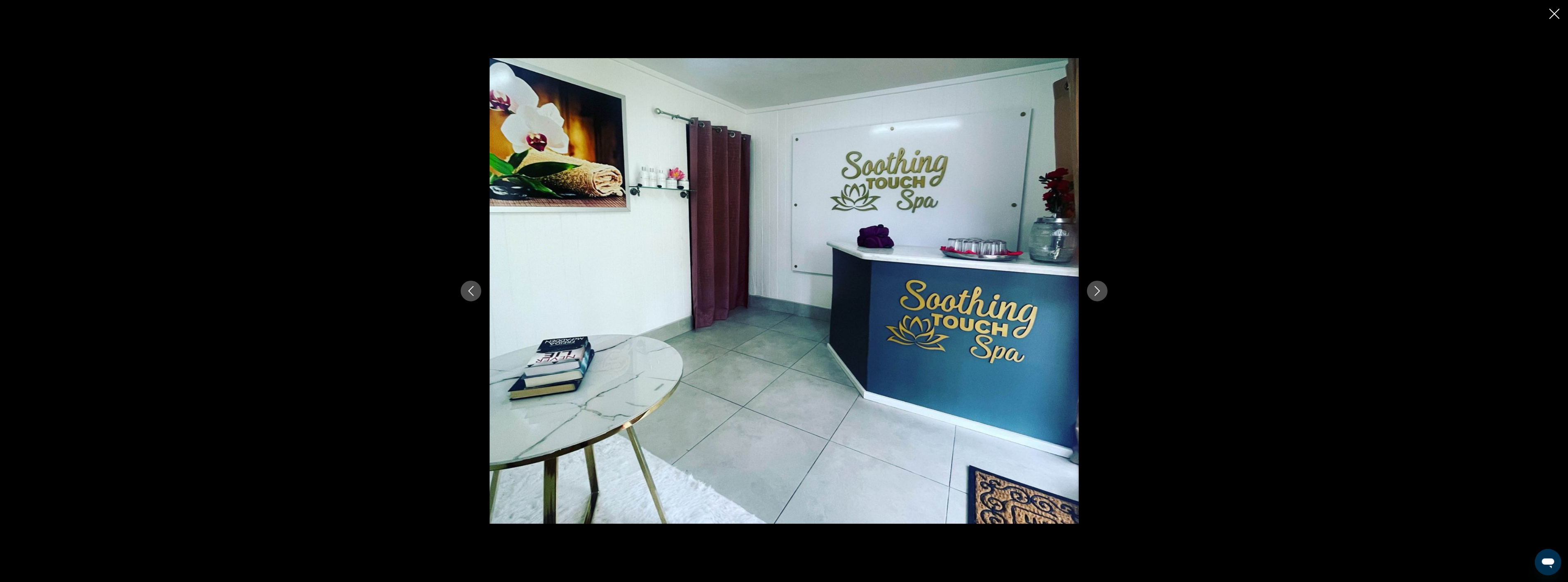
click at [1092, 292] on icon "Next image" at bounding box center [1097, 291] width 10 height 10
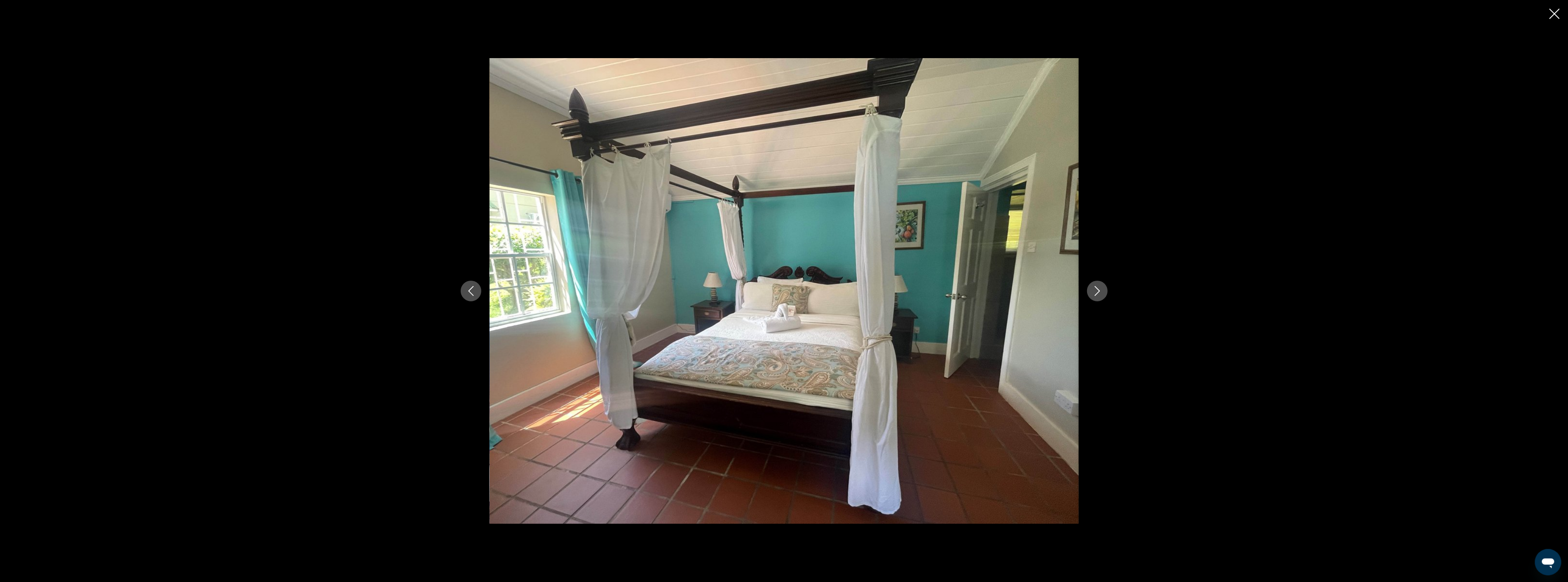
click at [1092, 292] on icon "Next image" at bounding box center [1097, 291] width 10 height 10
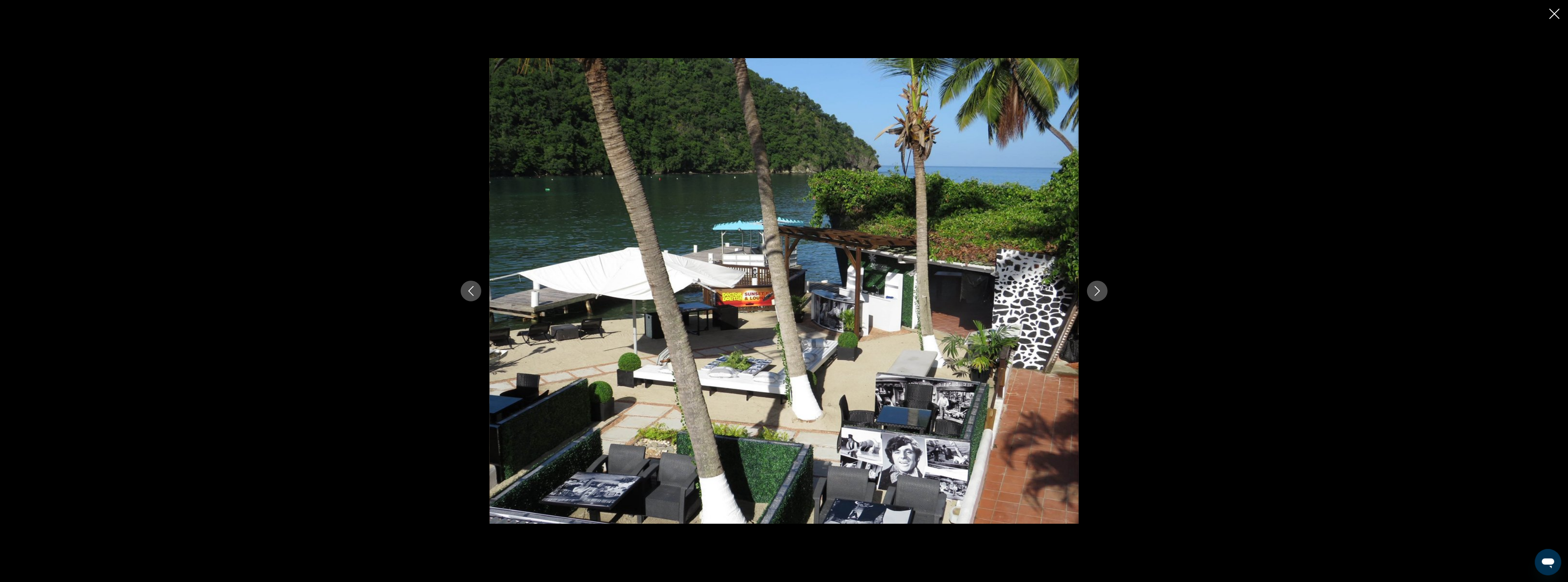
click at [1092, 292] on icon "Next image" at bounding box center [1097, 291] width 10 height 10
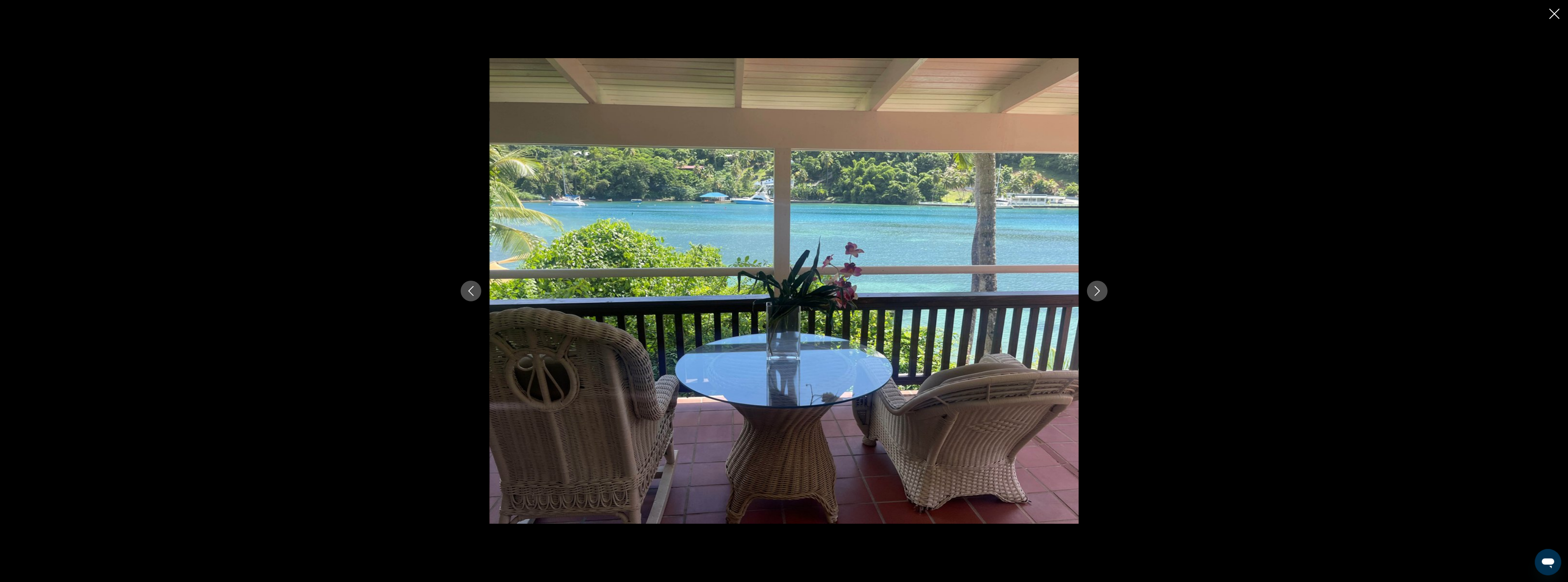
click at [1552, 15] on icon "Close slideshow" at bounding box center [1554, 13] width 10 height 10
